Goal: Download file/media

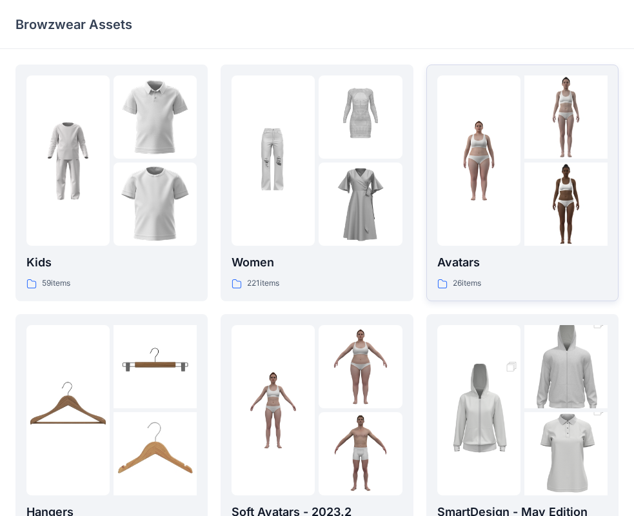
click at [527, 287] on div "26 items" at bounding box center [522, 284] width 170 height 14
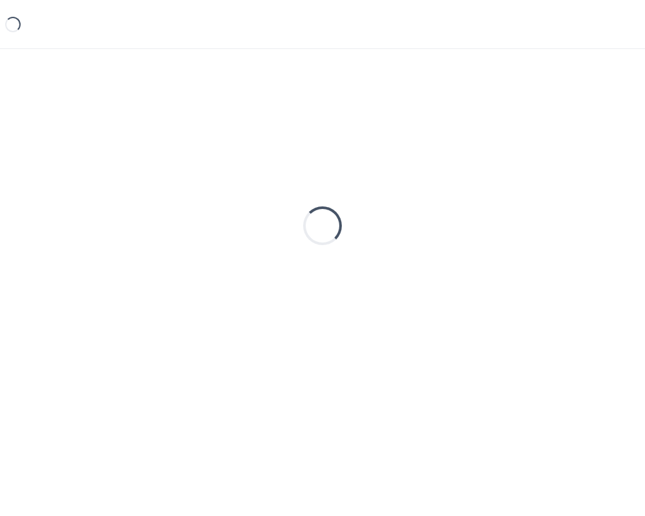
click at [527, 287] on div "Loading..." at bounding box center [322, 226] width 614 height 323
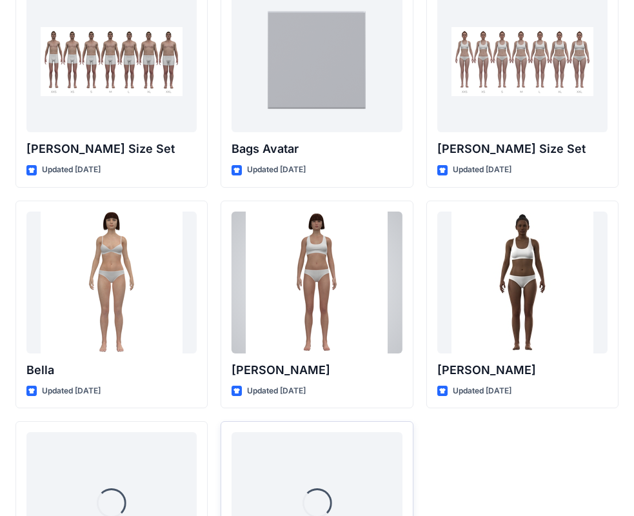
scroll to position [1540, 0]
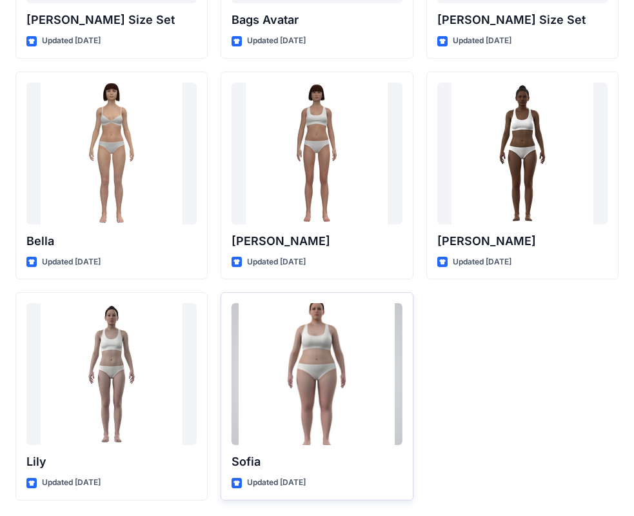
click at [332, 387] on div at bounding box center [317, 374] width 170 height 142
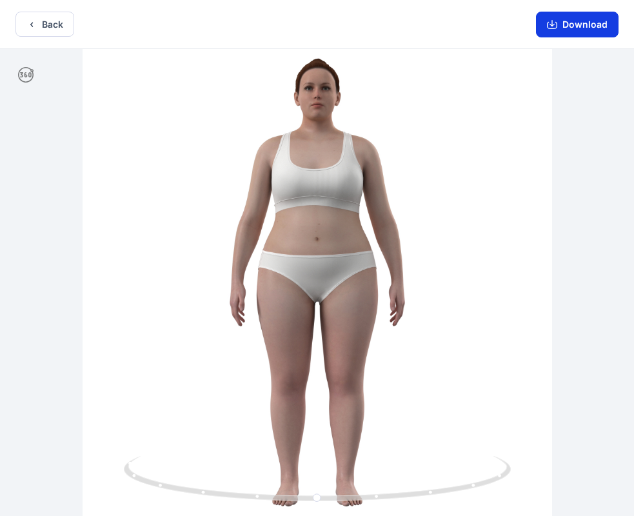
click at [578, 29] on button "Download" at bounding box center [577, 25] width 83 height 26
